Goal: Entertainment & Leisure: Consume media (video, audio)

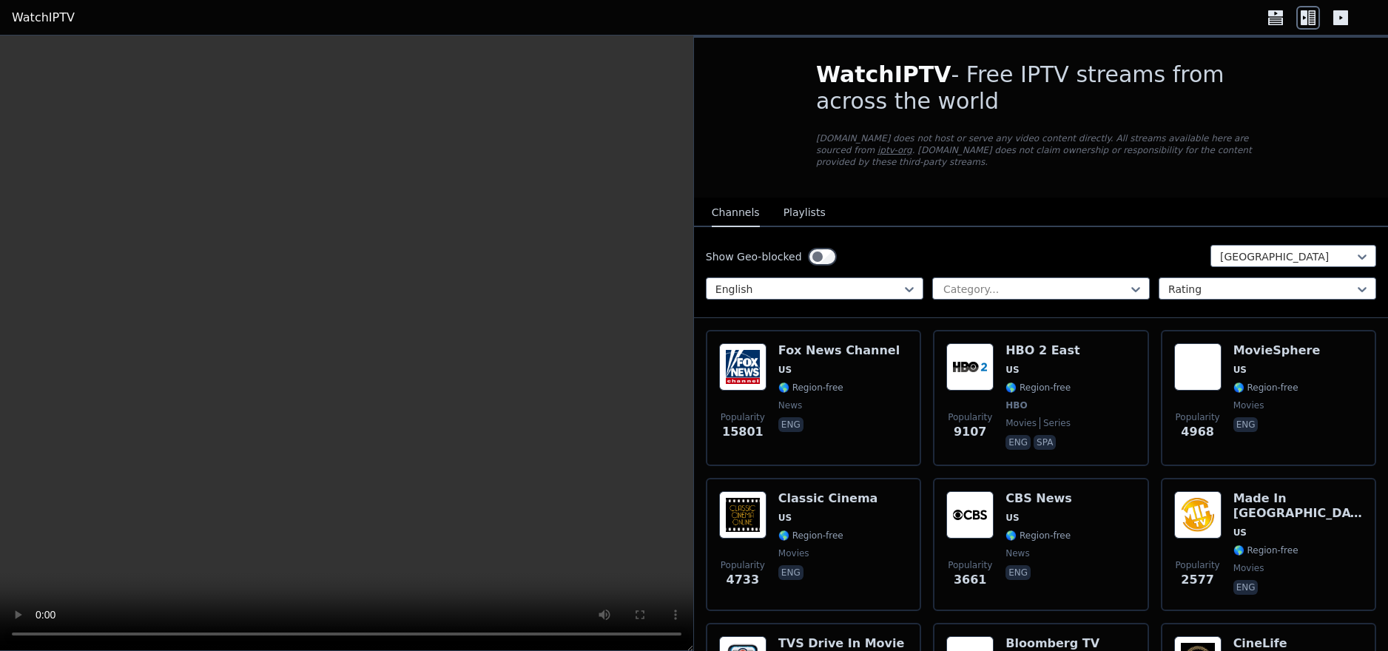
scroll to position [380, 0]
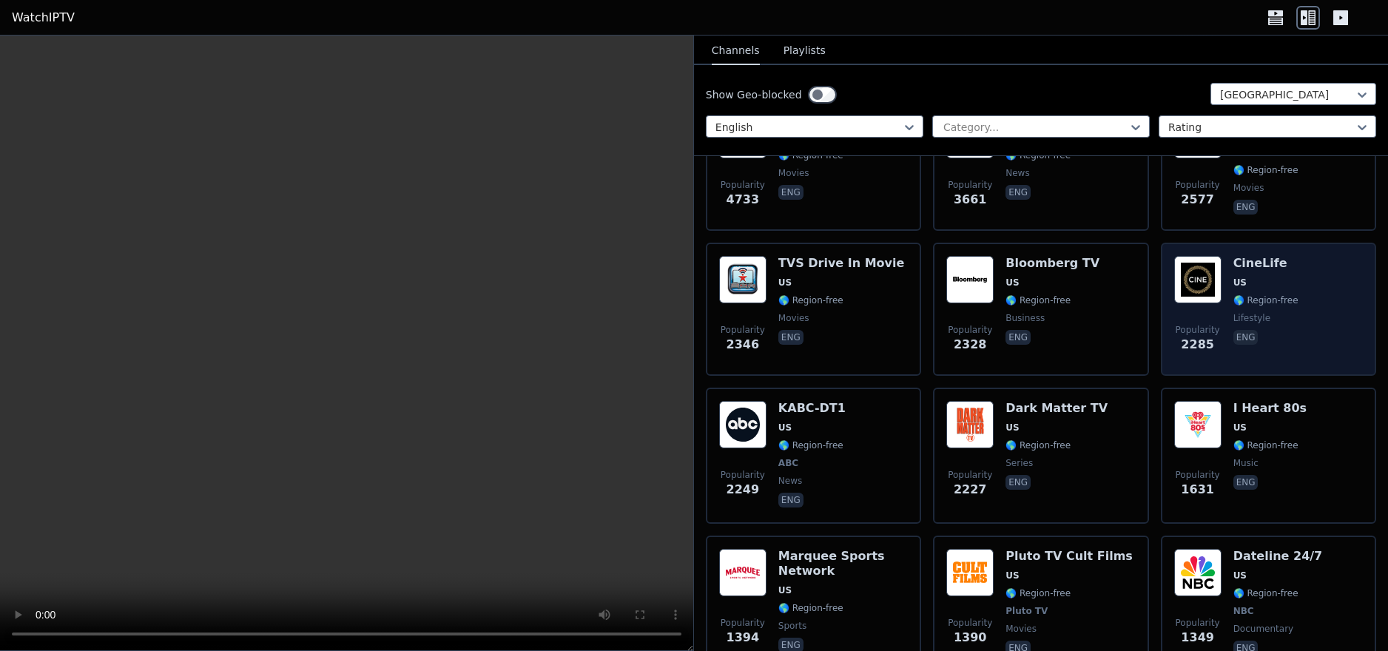
click at [1270, 277] on span "US" at bounding box center [1265, 283] width 65 height 12
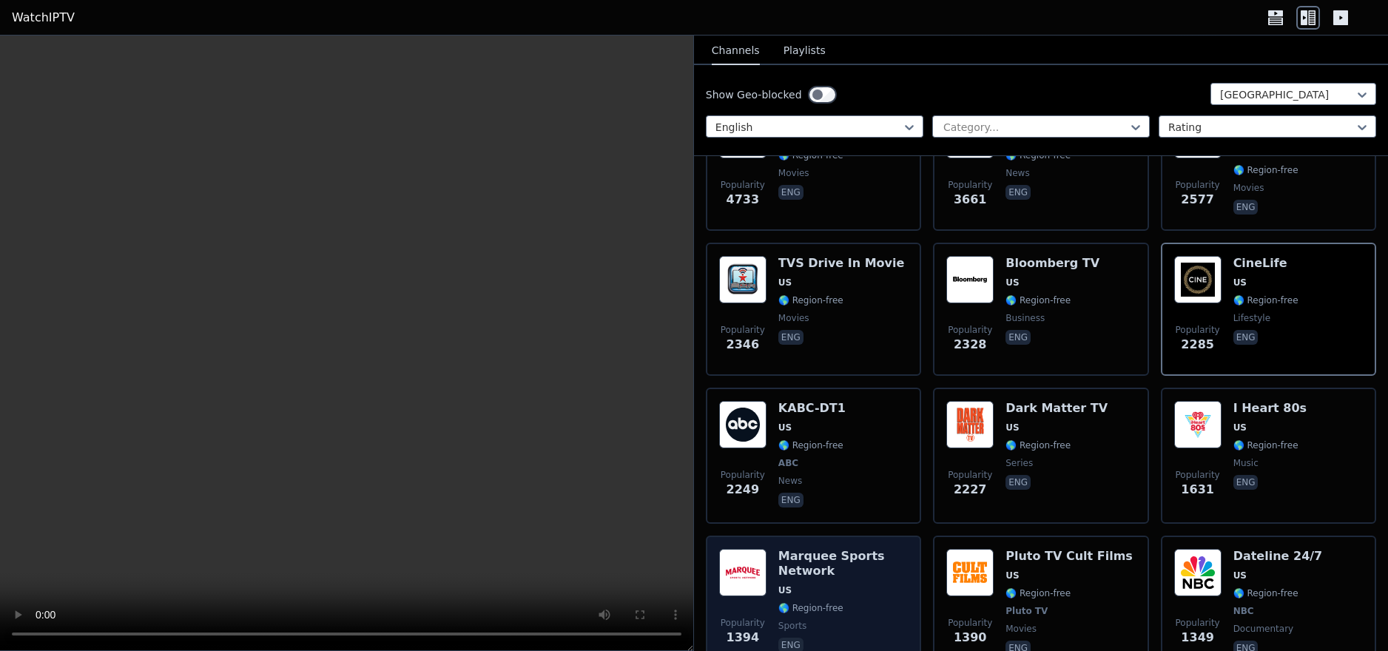
click at [838, 570] on div "Marquee Sports Network US 🌎 Region-free sports eng" at bounding box center [842, 603] width 129 height 109
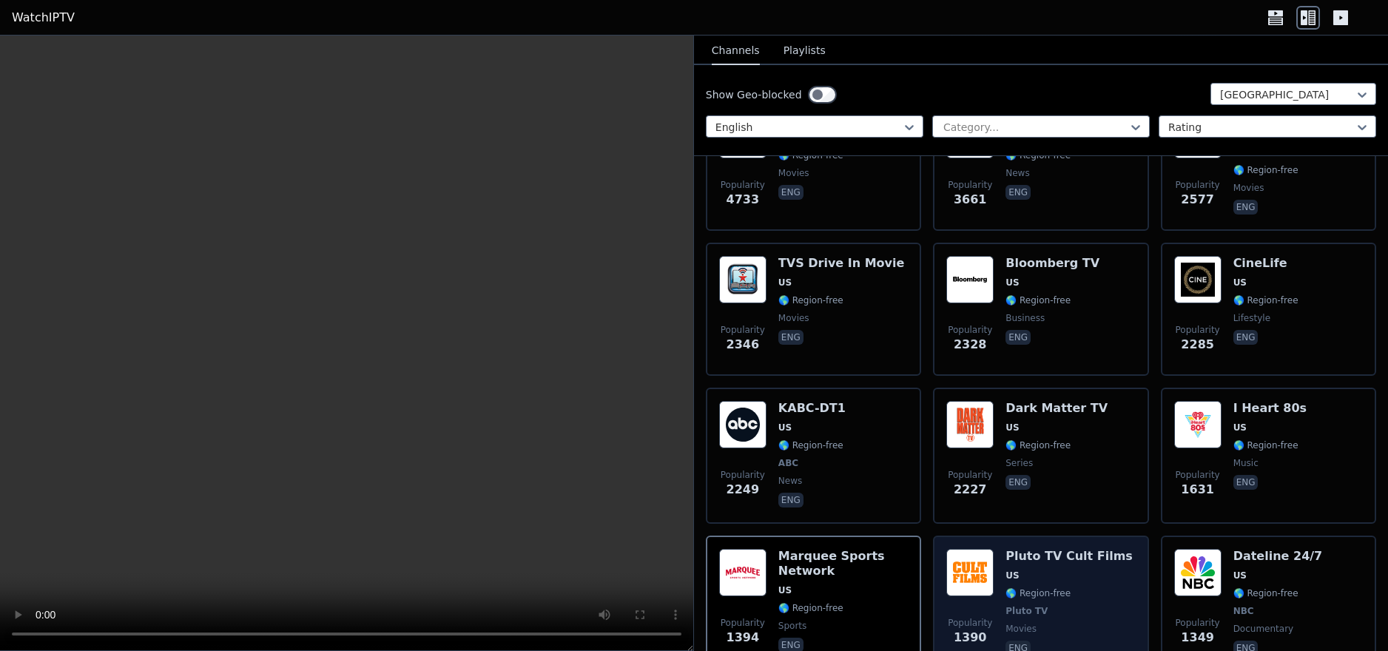
click at [1071, 587] on span "🌎 Region-free" at bounding box center [1068, 593] width 127 height 12
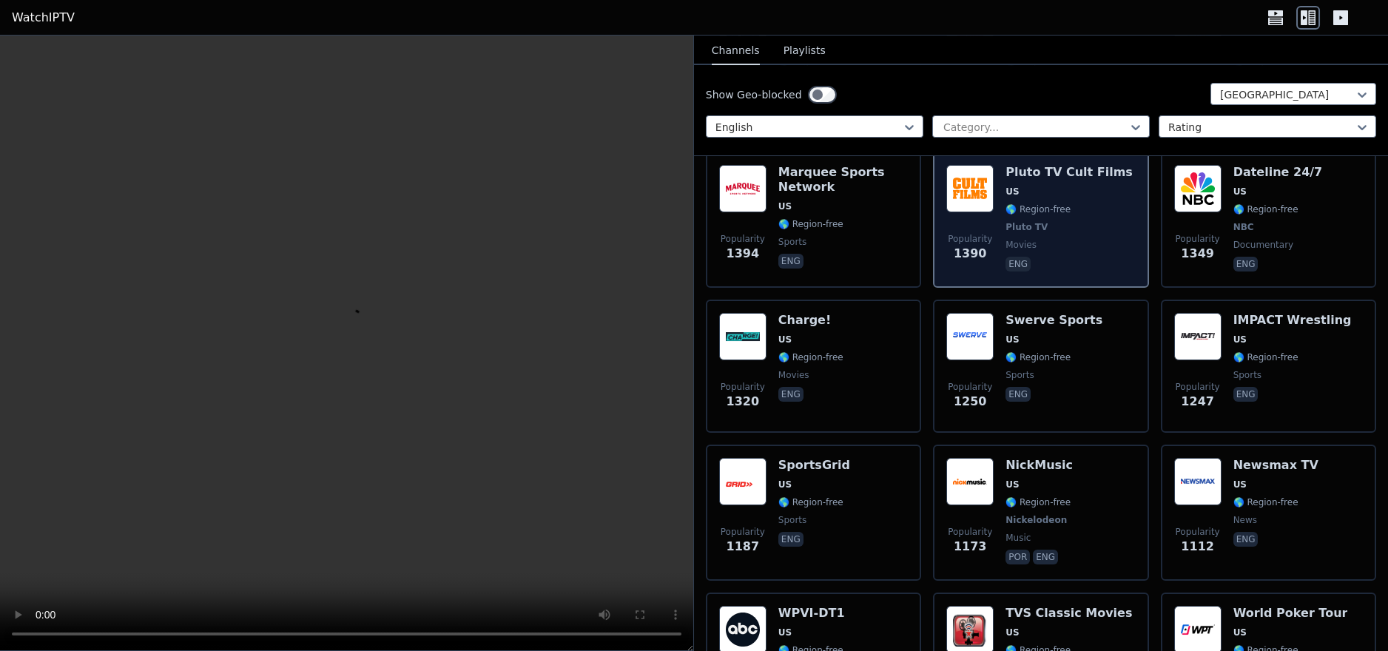
scroll to position [776, 0]
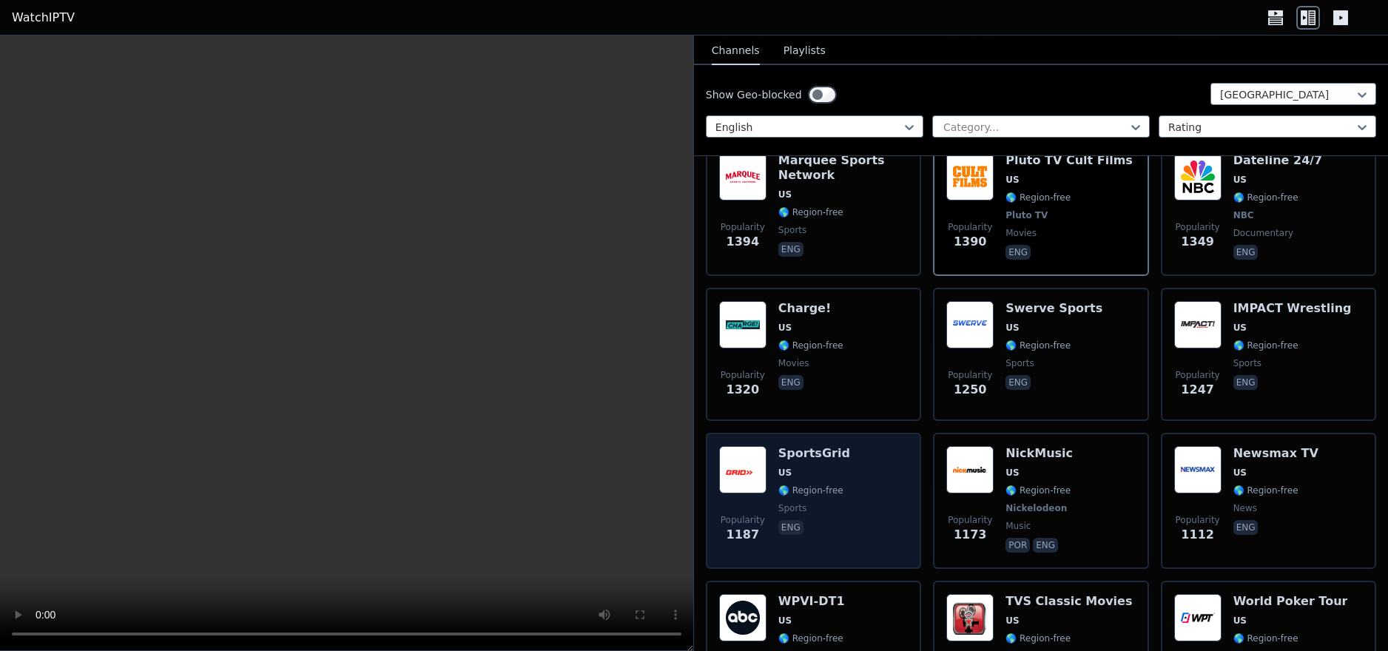
click at [902, 446] on div "Popularity 1187 SportsGrid US 🌎 Region-free sports eng" at bounding box center [813, 500] width 189 height 109
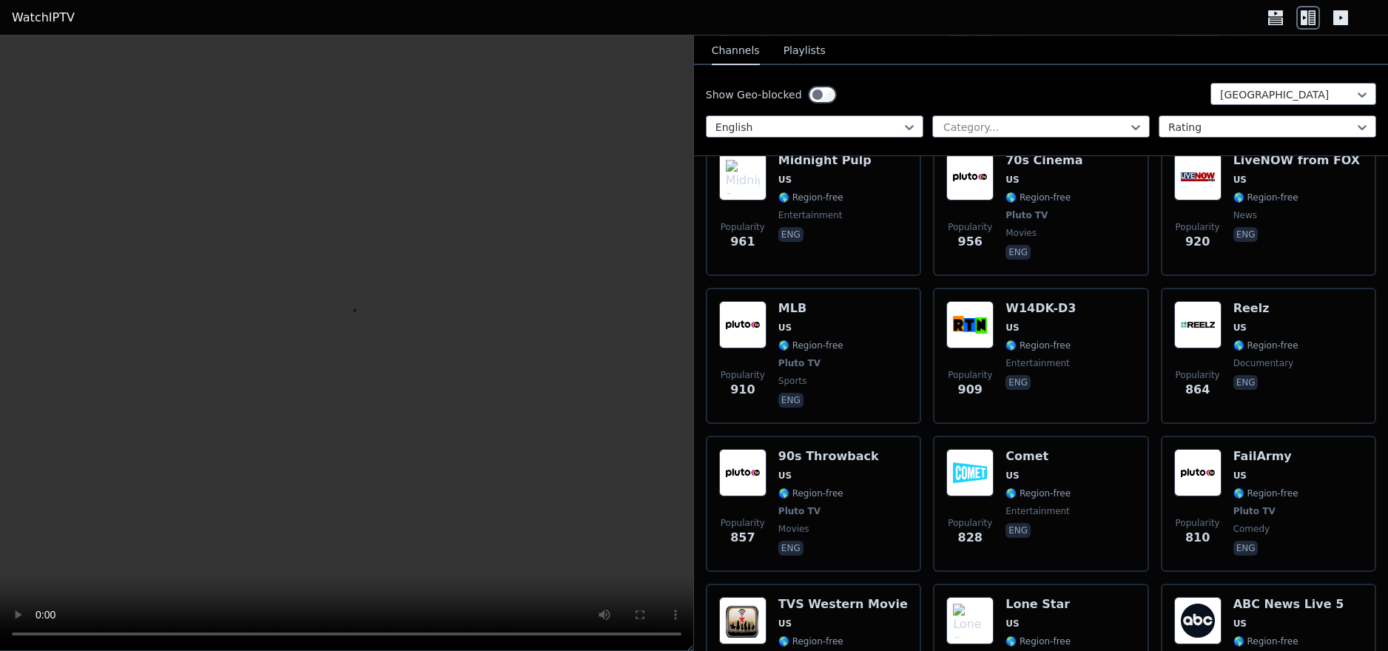
scroll to position [1541, 0]
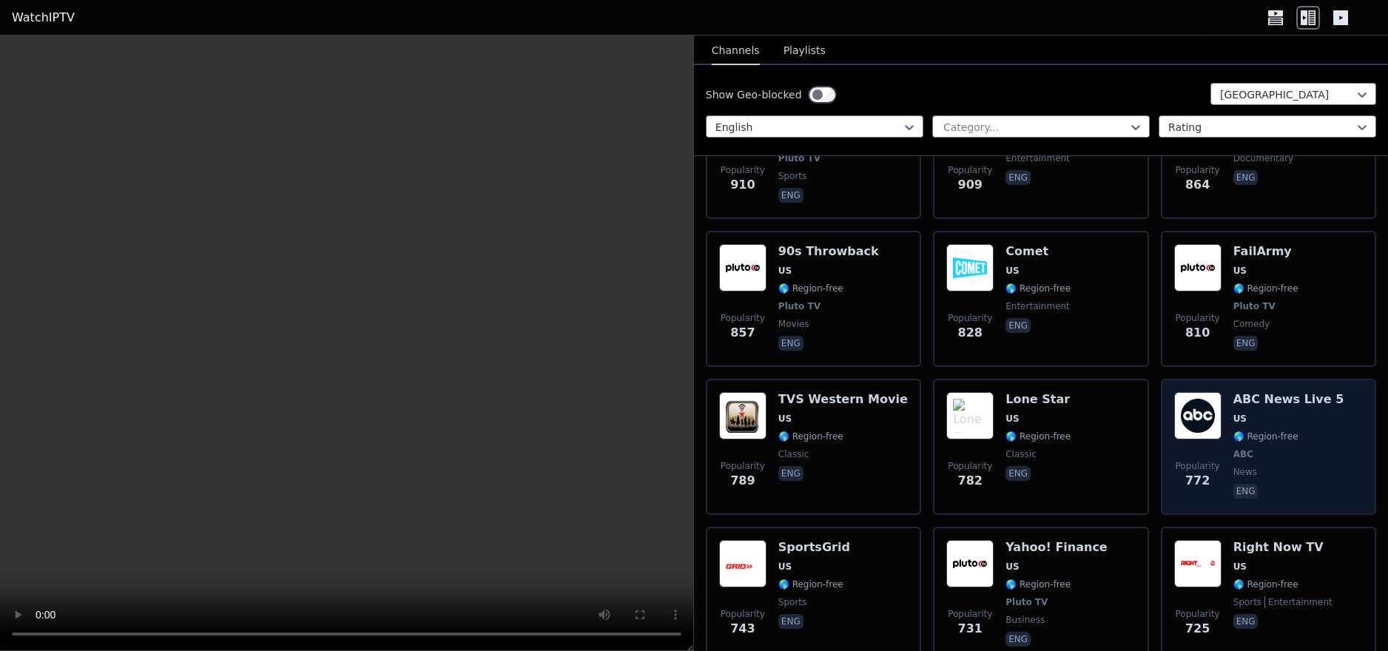
click at [1242, 466] on span "news" at bounding box center [1245, 472] width 24 height 12
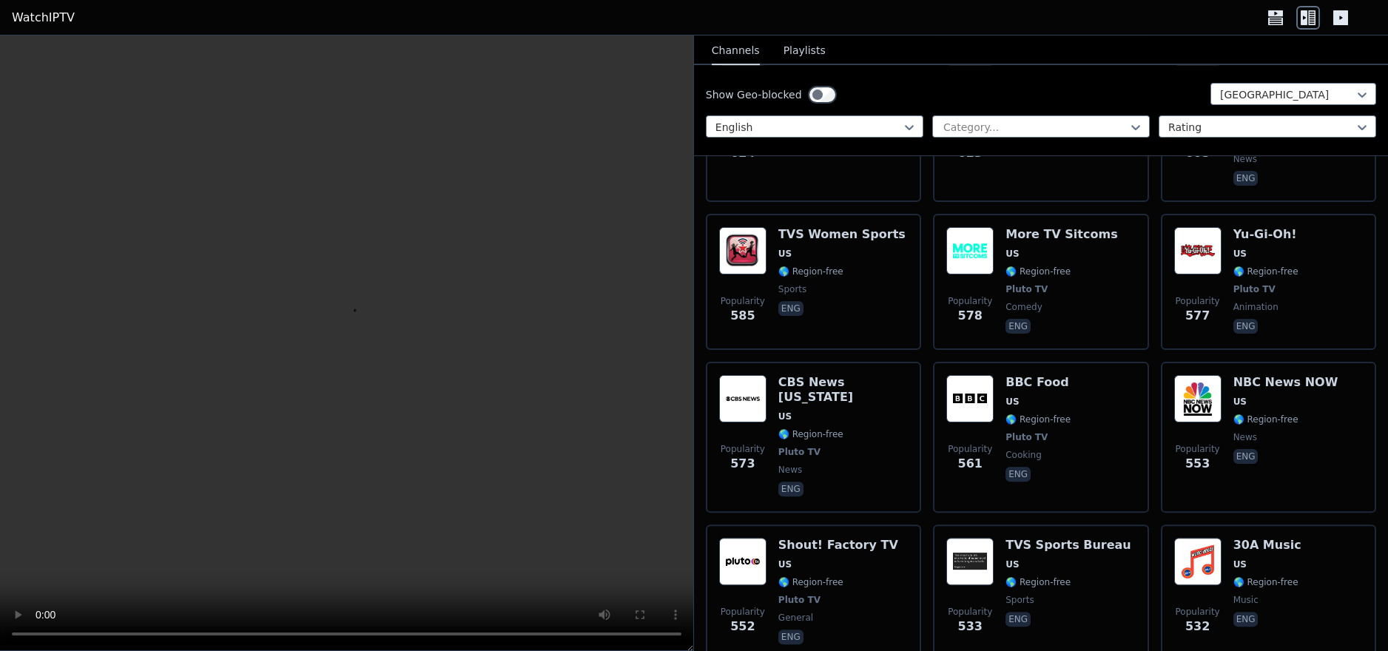
scroll to position [2803, 0]
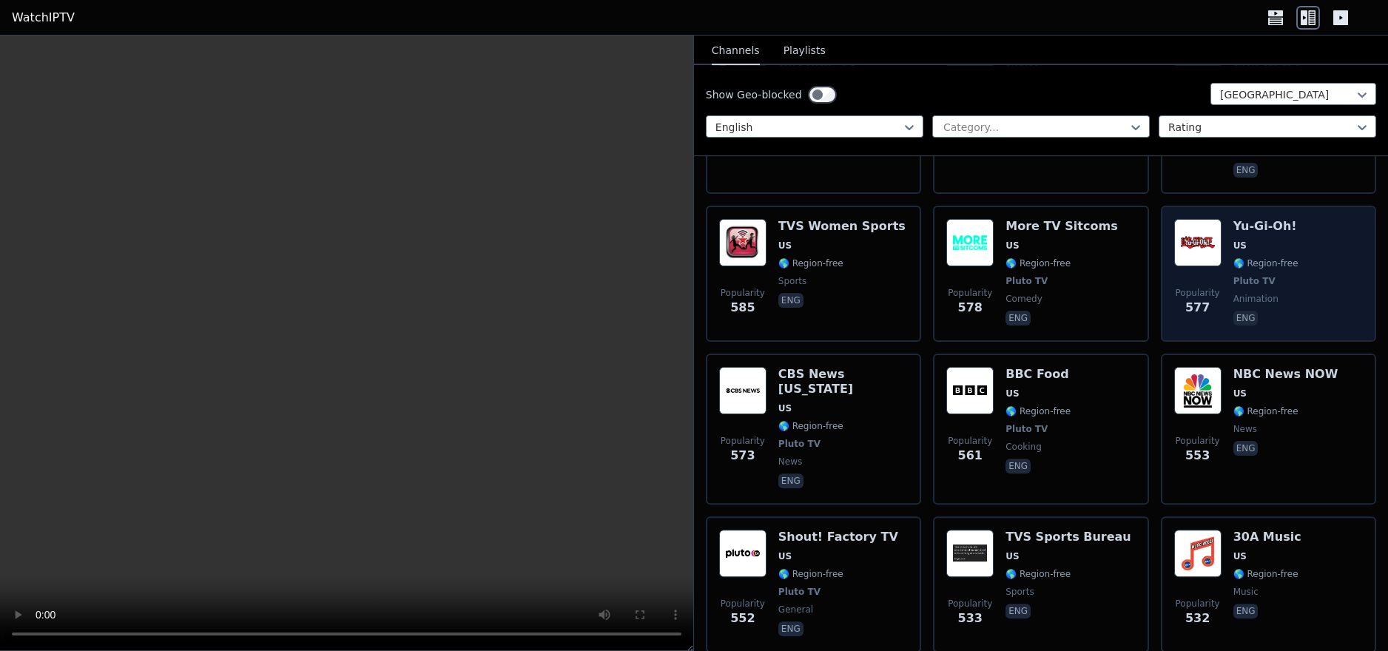
click at [1310, 219] on div "Popularity 577 Yu-Gi-Oh! US 🌎 Region-free Pluto TV animation eng" at bounding box center [1268, 273] width 189 height 109
click at [1304, 219] on div "Popularity 577 Yu-Gi-Oh! US 🌎 Region-free Pluto TV animation eng" at bounding box center [1268, 273] width 189 height 109
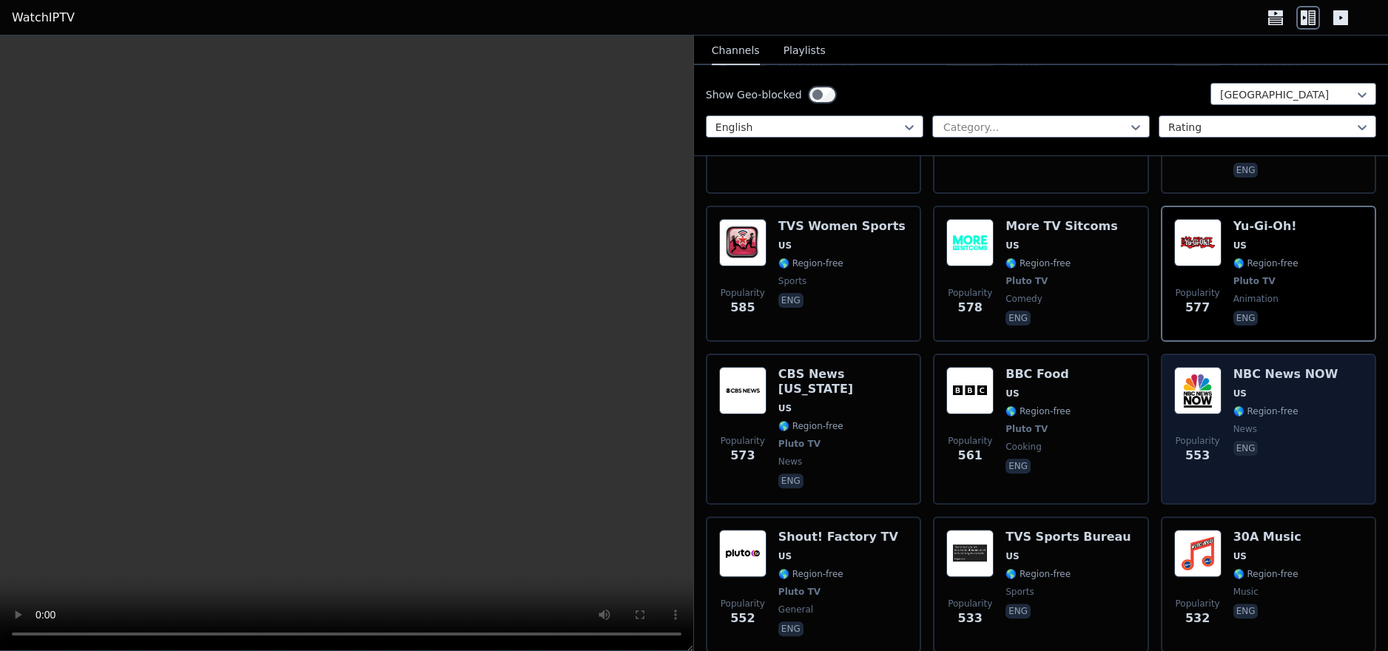
click at [1317, 367] on div "Popularity 553 NBC News NOW US 🌎 Region-free news eng" at bounding box center [1268, 429] width 189 height 124
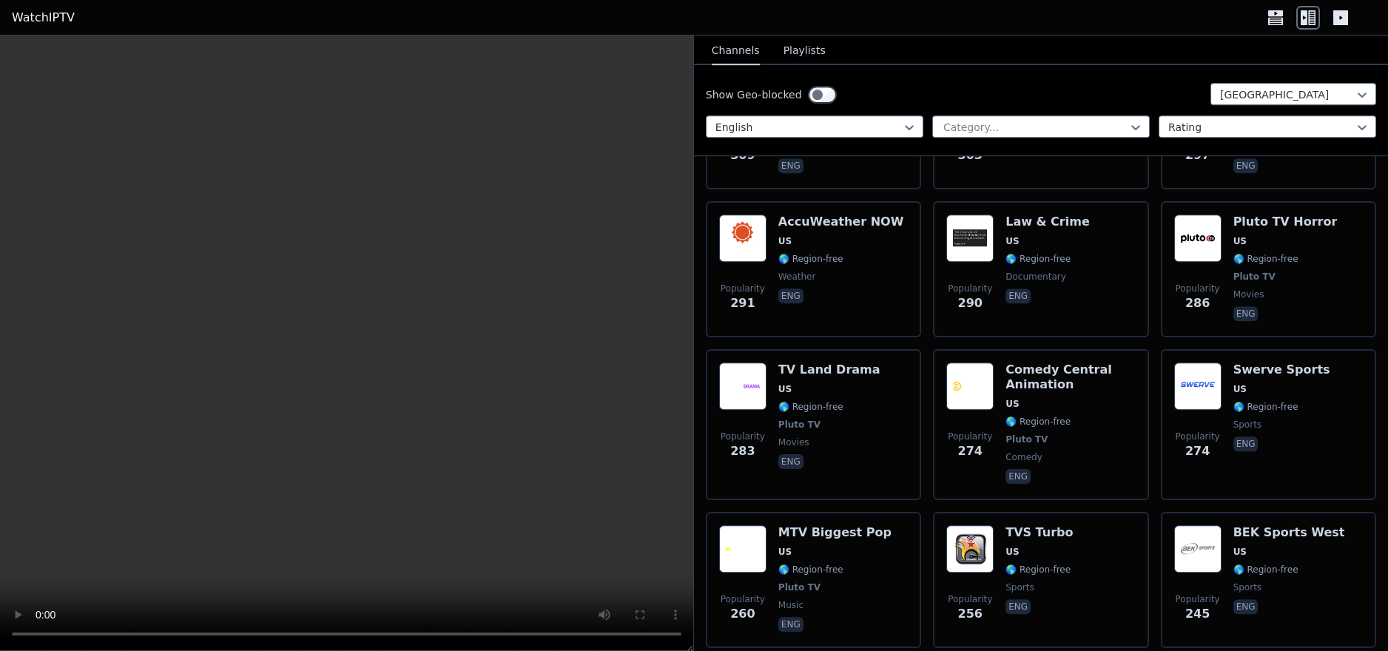
scroll to position [4623, 0]
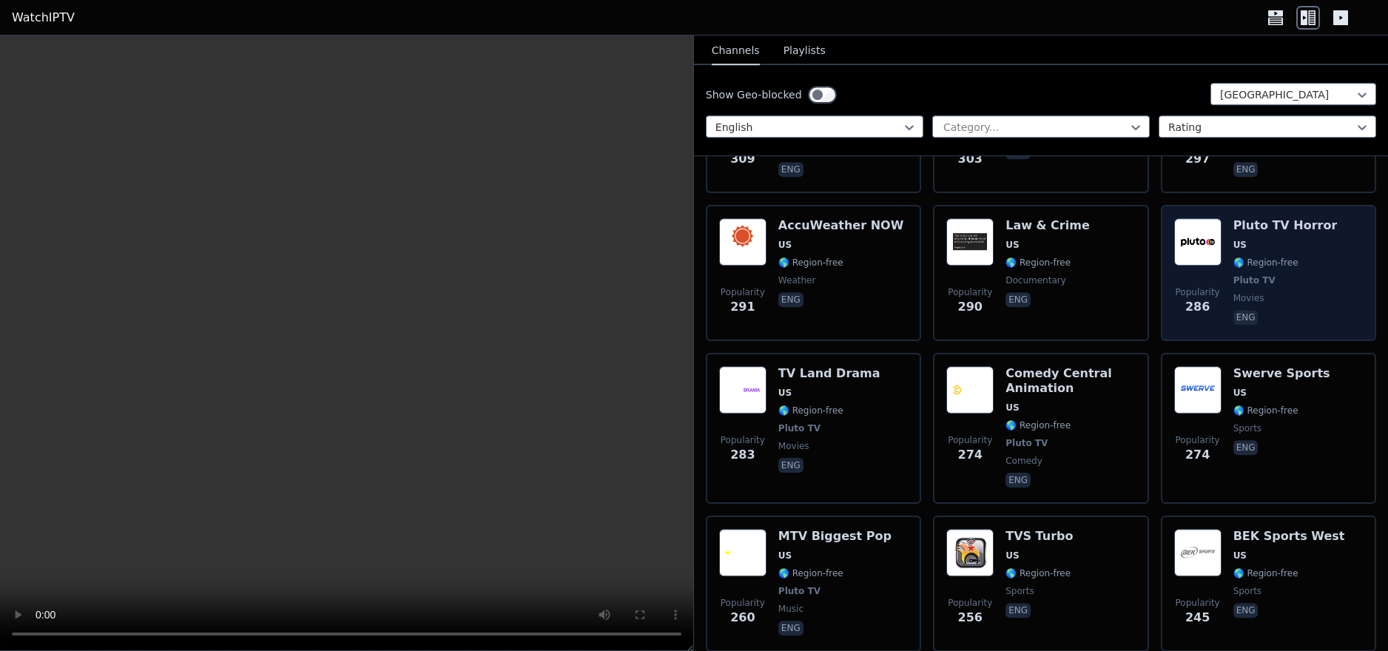
click at [1291, 274] on span "Pluto TV" at bounding box center [1285, 280] width 104 height 12
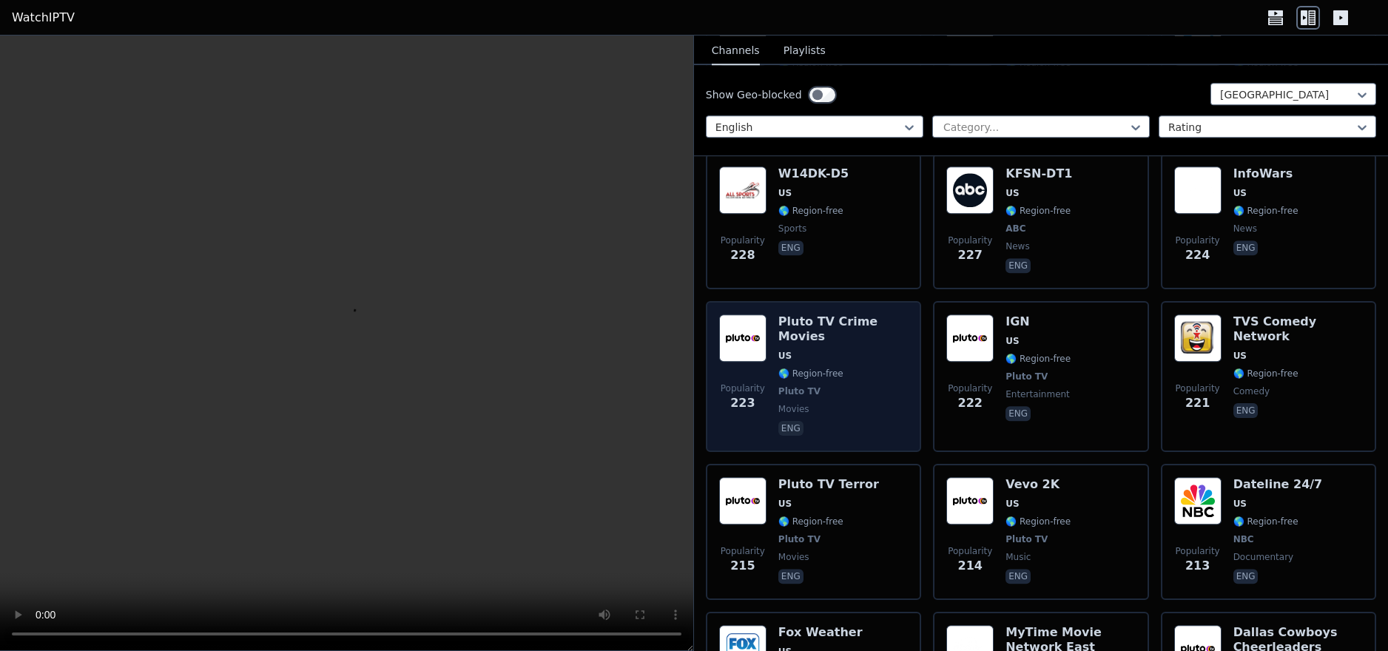
scroll to position [5431, 0]
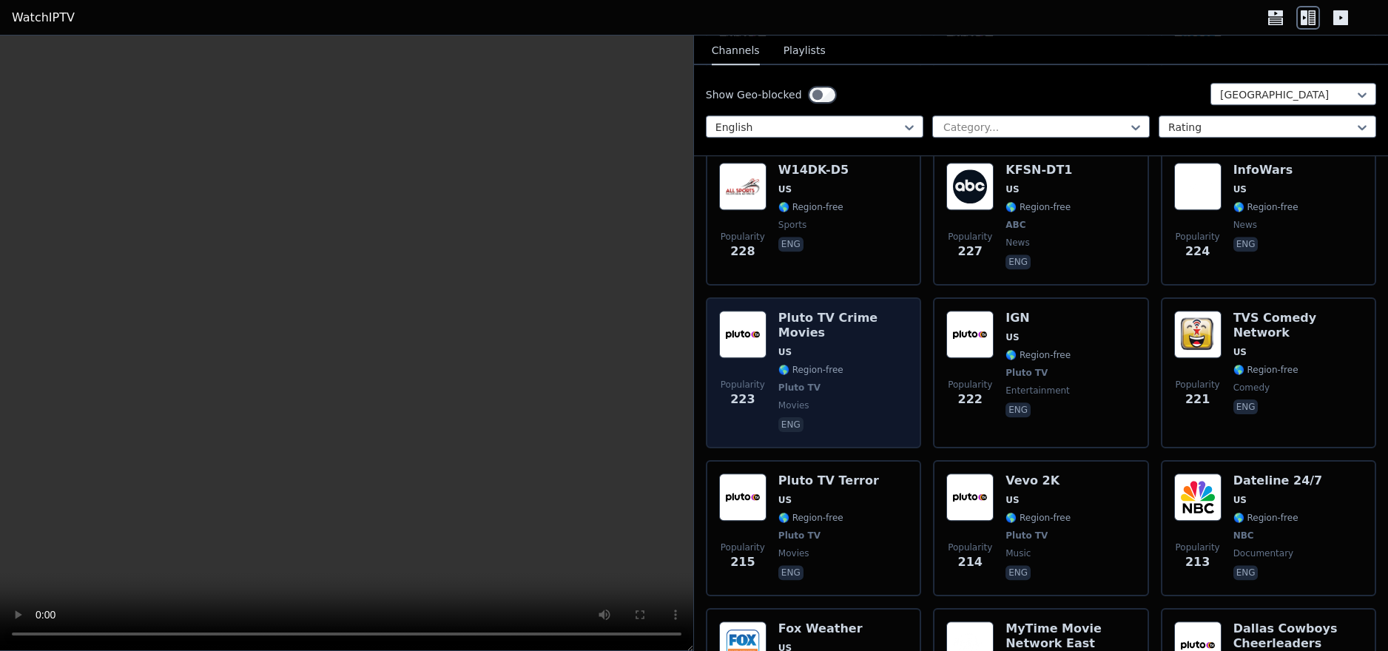
click at [869, 382] on span "Pluto TV" at bounding box center [842, 388] width 129 height 12
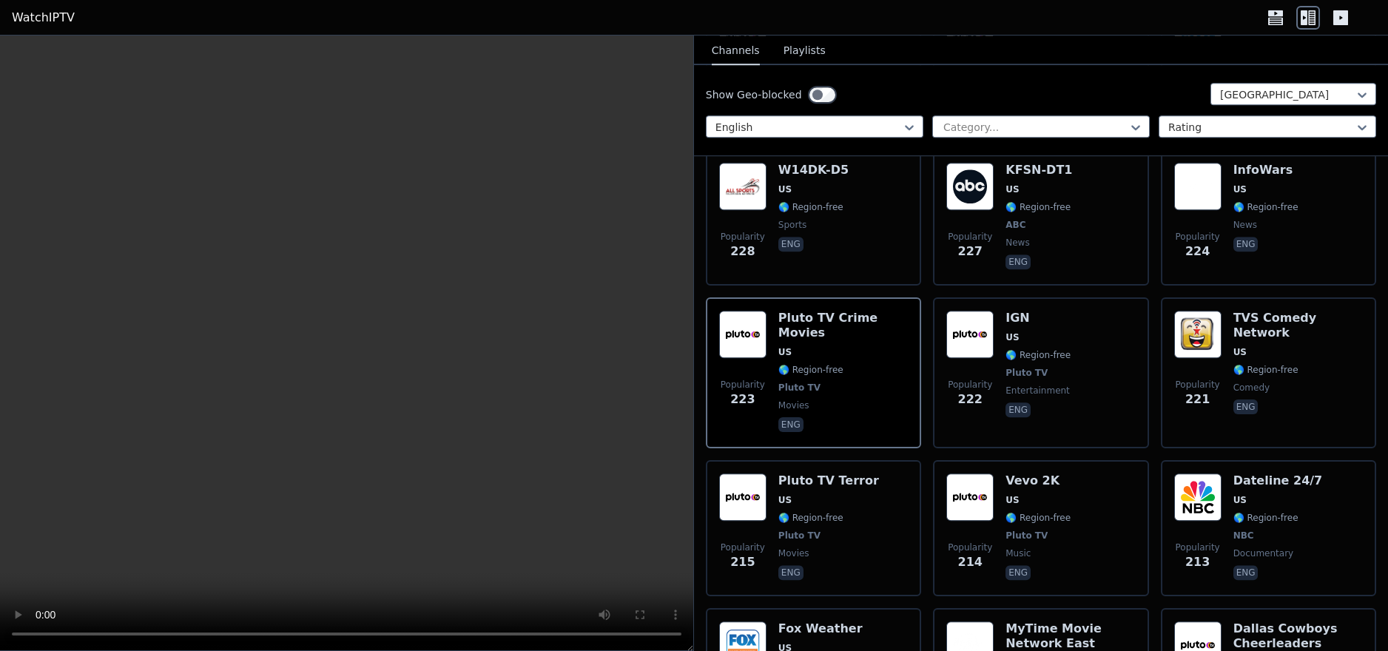
click at [546, 100] on video at bounding box center [346, 344] width 693 height 616
